Goal: Transaction & Acquisition: Purchase product/service

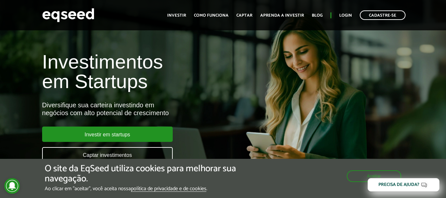
scroll to position [33, 0]
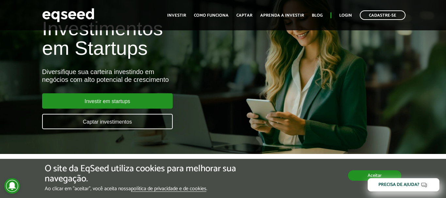
click at [353, 178] on button "Aceitar" at bounding box center [374, 175] width 53 height 10
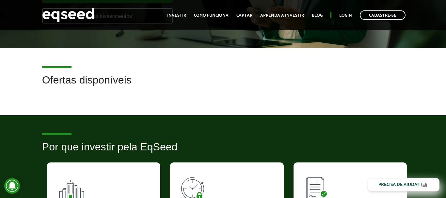
scroll to position [200, 0]
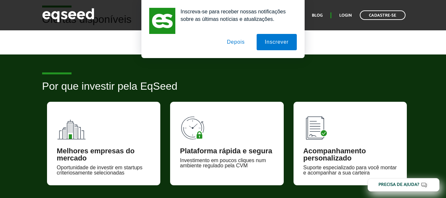
click at [238, 40] on button "Depois" at bounding box center [236, 42] width 34 height 16
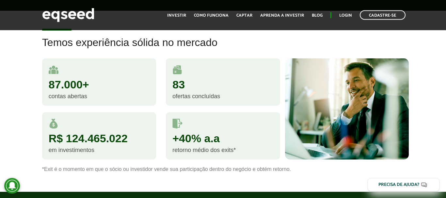
scroll to position [366, 0]
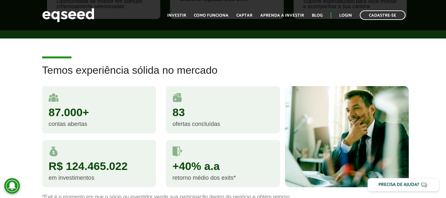
click at [13, 139] on div "Temos experiência sólida no mercado 87.000+ contas abertas 83 ofertas concluída…" at bounding box center [223, 132] width 446 height 135
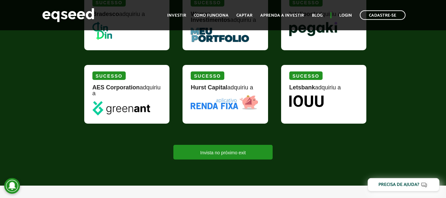
scroll to position [665, 0]
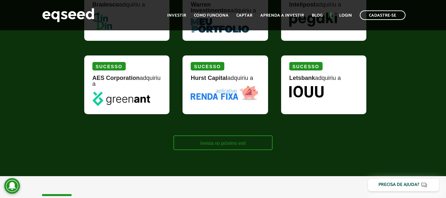
click at [265, 147] on link "Invista no próximo exit" at bounding box center [222, 142] width 99 height 15
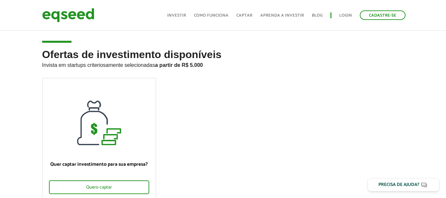
scroll to position [33, 0]
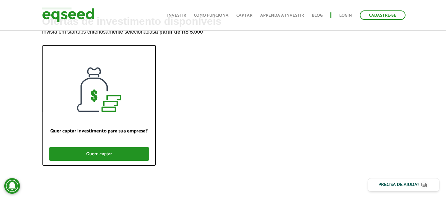
click at [140, 151] on div "Quero captar" at bounding box center [99, 154] width 100 height 14
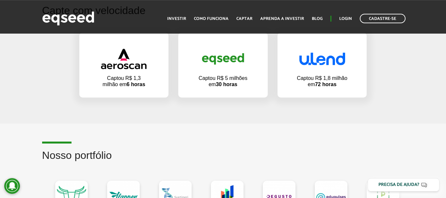
scroll to position [432, 0]
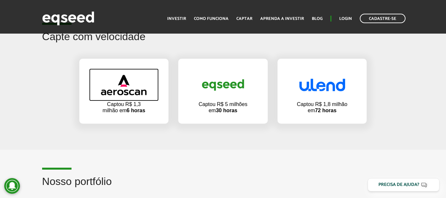
click at [114, 90] on img at bounding box center [124, 85] width 46 height 21
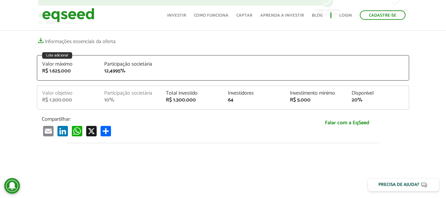
scroll to position [133, 0]
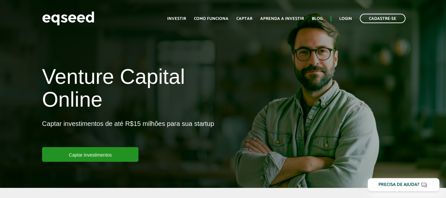
scroll to position [432, 0]
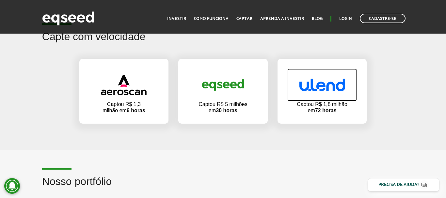
click at [316, 90] on img at bounding box center [322, 85] width 46 height 13
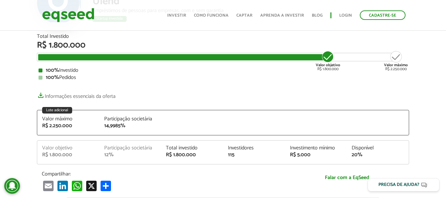
scroll to position [67, 0]
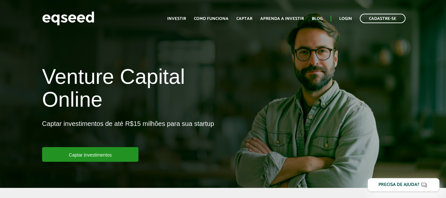
scroll to position [432, 0]
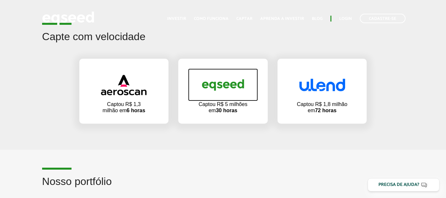
click at [211, 90] on img at bounding box center [223, 85] width 46 height 22
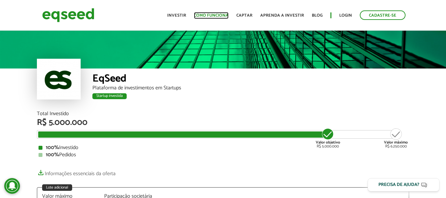
click at [213, 15] on link "Como funciona" at bounding box center [211, 15] width 35 height 4
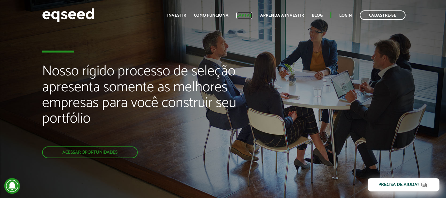
click at [248, 15] on link "Captar" at bounding box center [244, 15] width 16 height 4
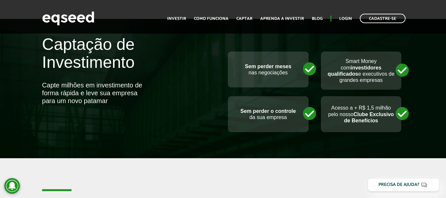
scroll to position [432, 0]
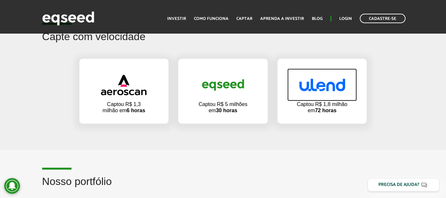
click at [314, 92] on link at bounding box center [322, 84] width 70 height 33
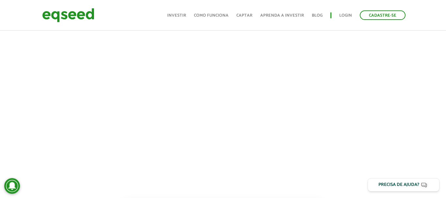
scroll to position [292, 0]
click at [0, 89] on div at bounding box center [223, 94] width 446 height 222
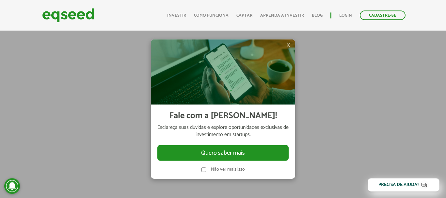
click at [229, 168] on label "Não ver mais isso" at bounding box center [228, 169] width 34 height 5
click at [227, 170] on label "Não ver mais isso" at bounding box center [228, 169] width 34 height 5
click at [290, 45] on img at bounding box center [223, 71] width 144 height 65
click at [289, 45] on span "×" at bounding box center [288, 45] width 4 height 8
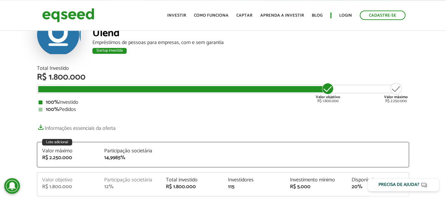
scroll to position [0, 0]
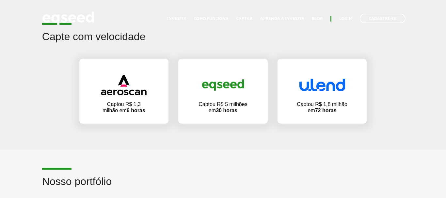
scroll to position [432, 0]
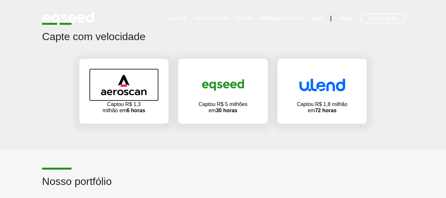
click at [123, 91] on img at bounding box center [124, 85] width 46 height 21
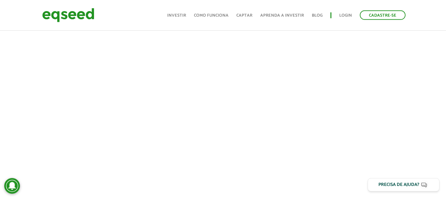
scroll to position [299, 0]
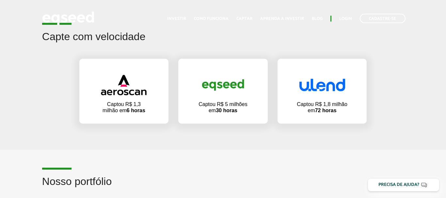
scroll to position [432, 0]
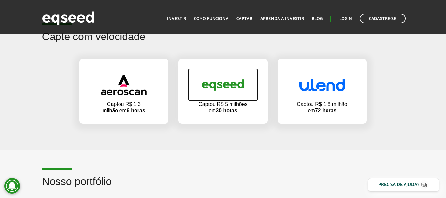
click at [221, 82] on img at bounding box center [223, 85] width 46 height 22
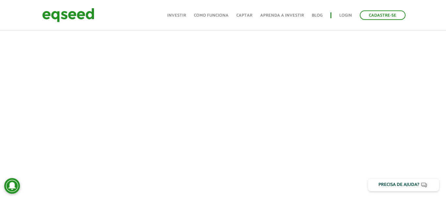
scroll to position [266, 0]
click at [2, 97] on div at bounding box center [223, 120] width 446 height 222
click at [10, 113] on div at bounding box center [223, 120] width 446 height 222
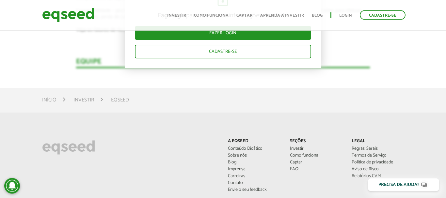
scroll to position [1297, 0]
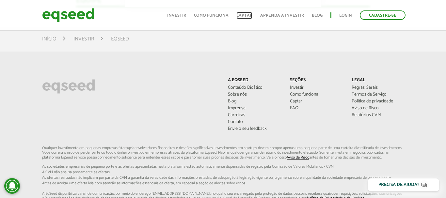
click at [250, 14] on link "Captar" at bounding box center [244, 15] width 16 height 4
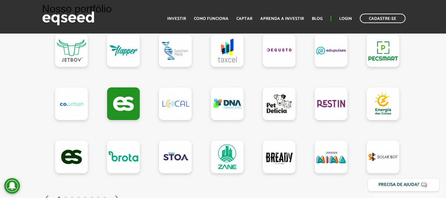
scroll to position [632, 0]
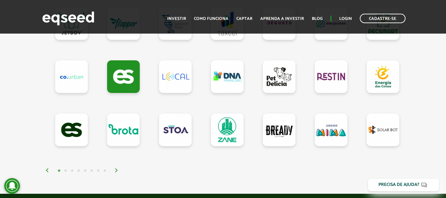
click at [115, 169] on img at bounding box center [116, 170] width 4 height 4
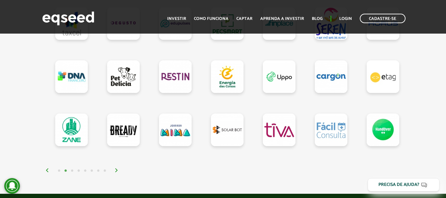
click at [117, 170] on img at bounding box center [116, 170] width 4 height 4
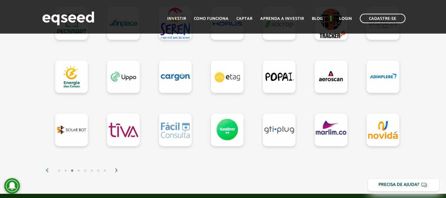
click at [116, 171] on img at bounding box center [116, 170] width 4 height 4
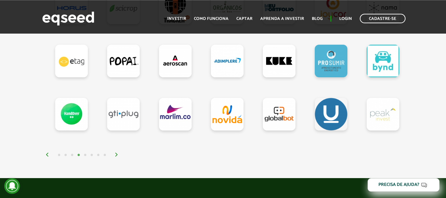
scroll to position [665, 0]
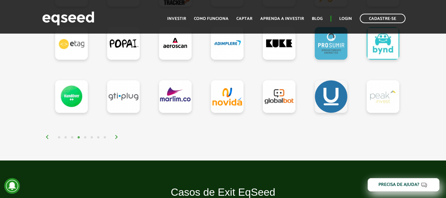
click at [115, 133] on div at bounding box center [222, 52] width 361 height 177
click at [115, 138] on img at bounding box center [116, 137] width 4 height 4
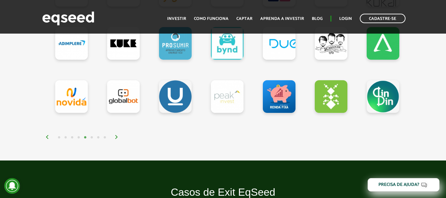
click at [116, 138] on img at bounding box center [116, 137] width 4 height 4
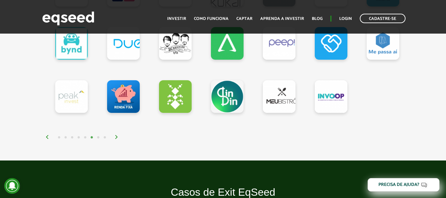
click at [117, 137] on img at bounding box center [116, 137] width 4 height 4
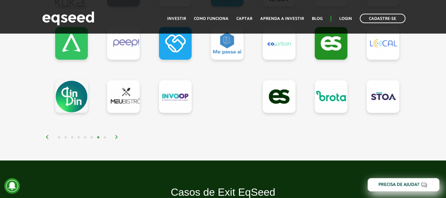
click at [117, 137] on img at bounding box center [116, 137] width 4 height 4
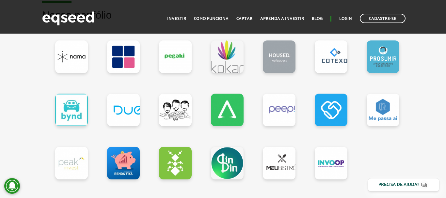
scroll to position [566, 0]
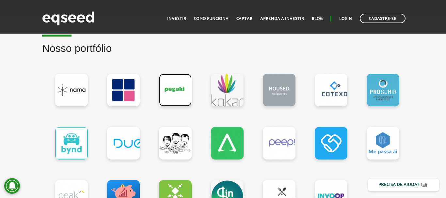
click at [174, 88] on link at bounding box center [175, 90] width 33 height 33
